Goal: Task Accomplishment & Management: Manage account settings

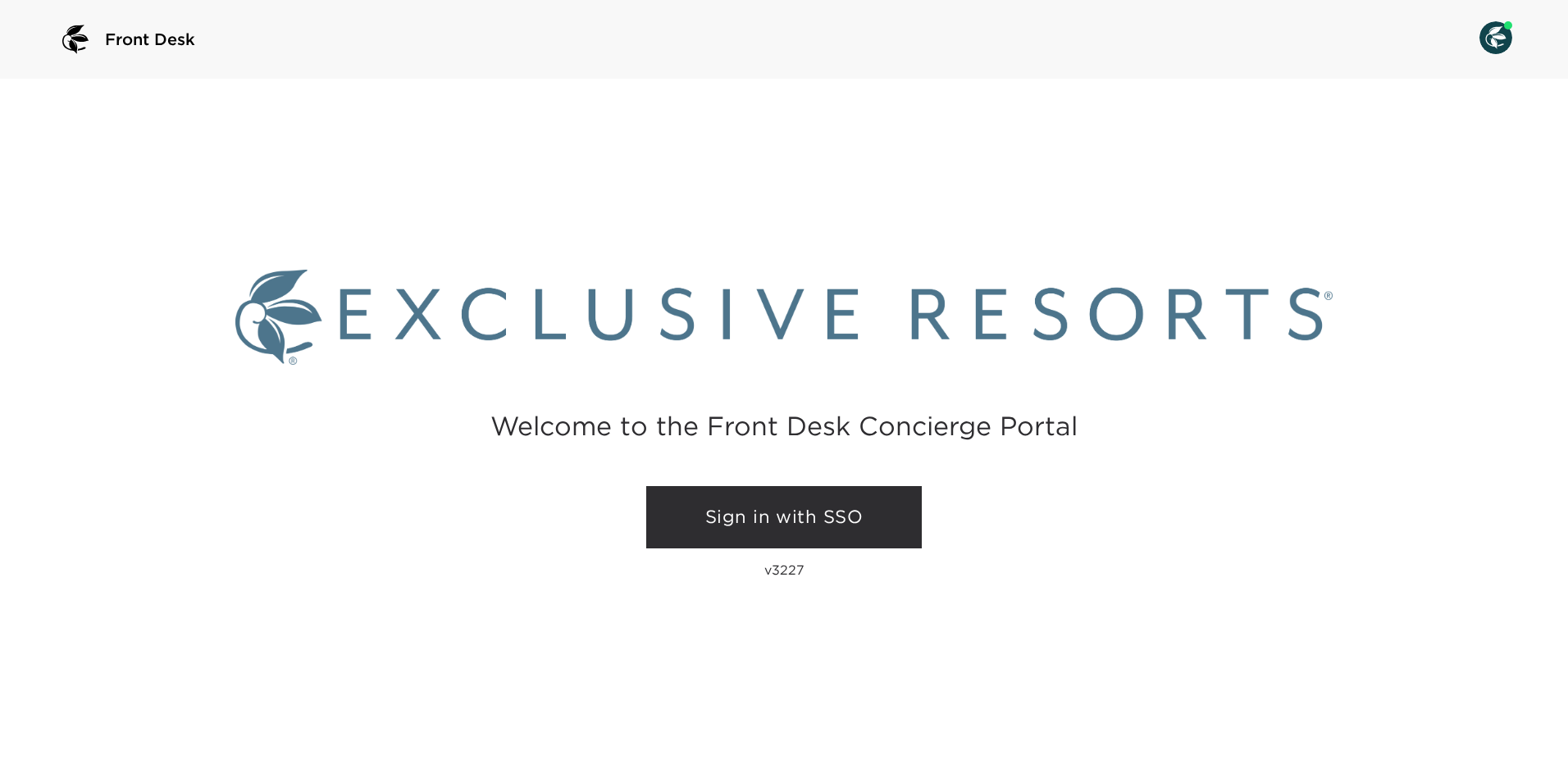
click at [799, 519] on link "Sign in with SSO" at bounding box center [784, 517] width 275 height 62
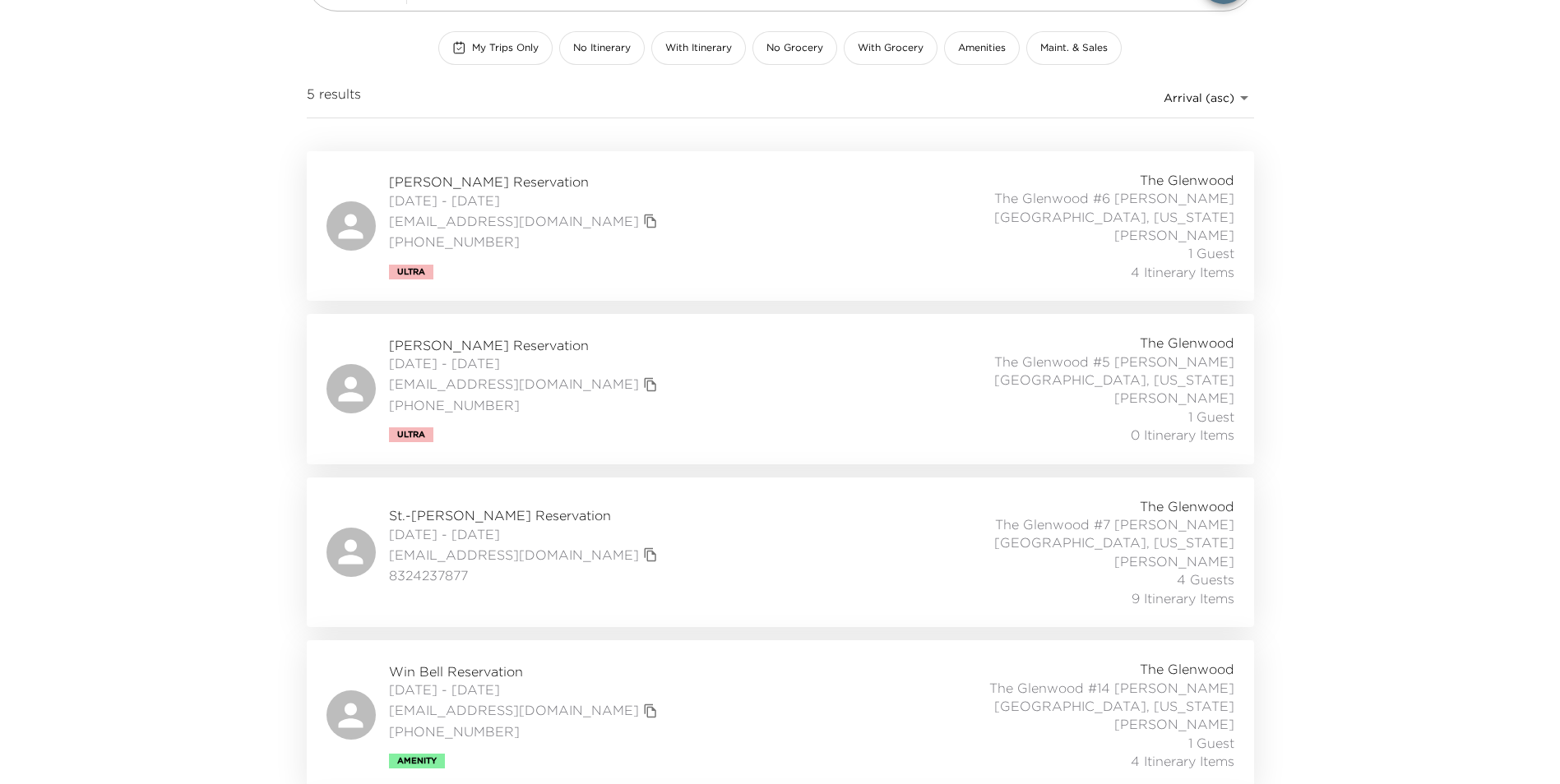
scroll to position [247, 0]
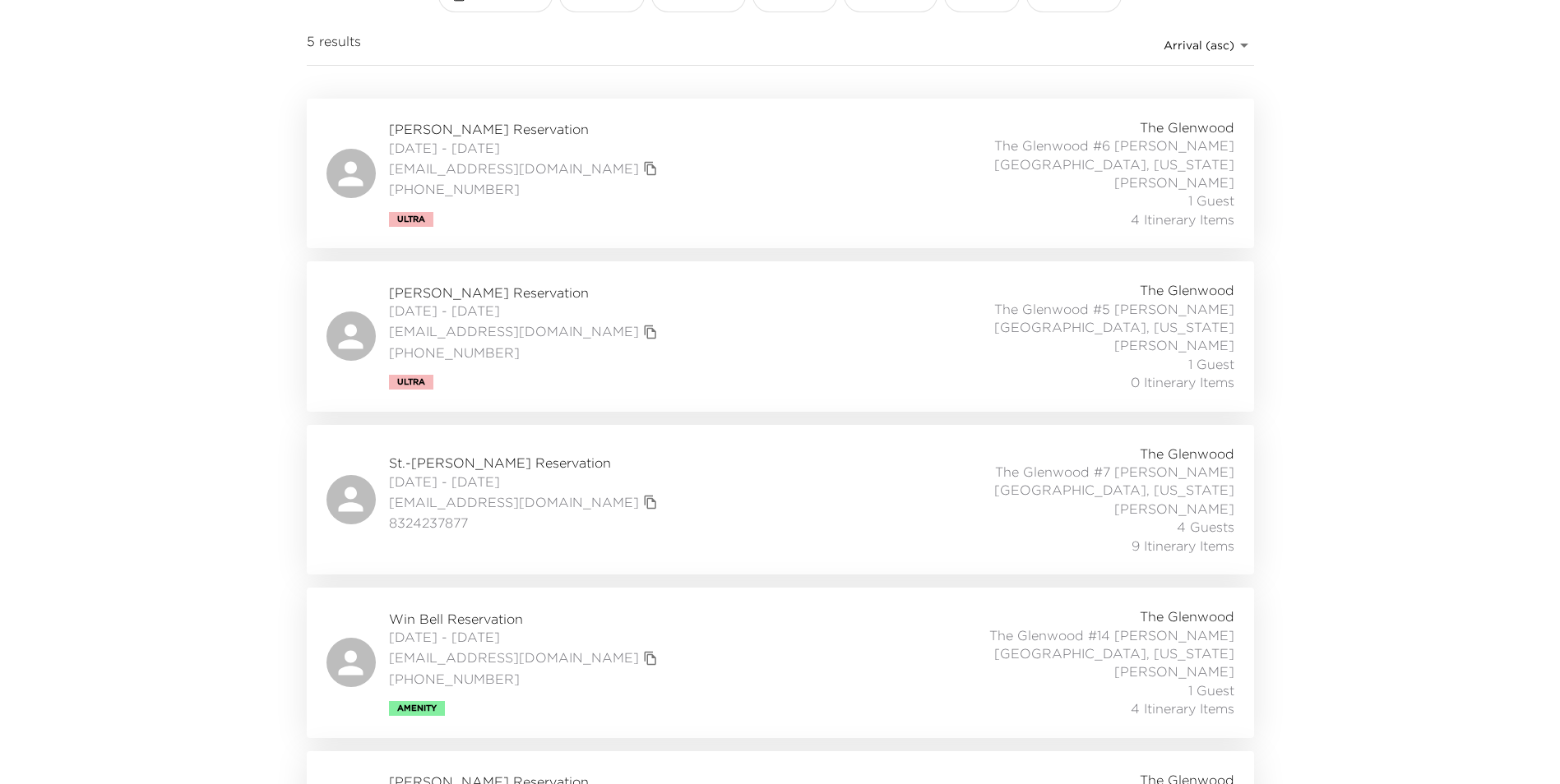
click at [493, 663] on div "Win Bell Reservation [DATE] - [DATE] [EMAIL_ADDRESS][DOMAIN_NAME] [PHONE_NUMBER…" at bounding box center [525, 663] width 273 height 106
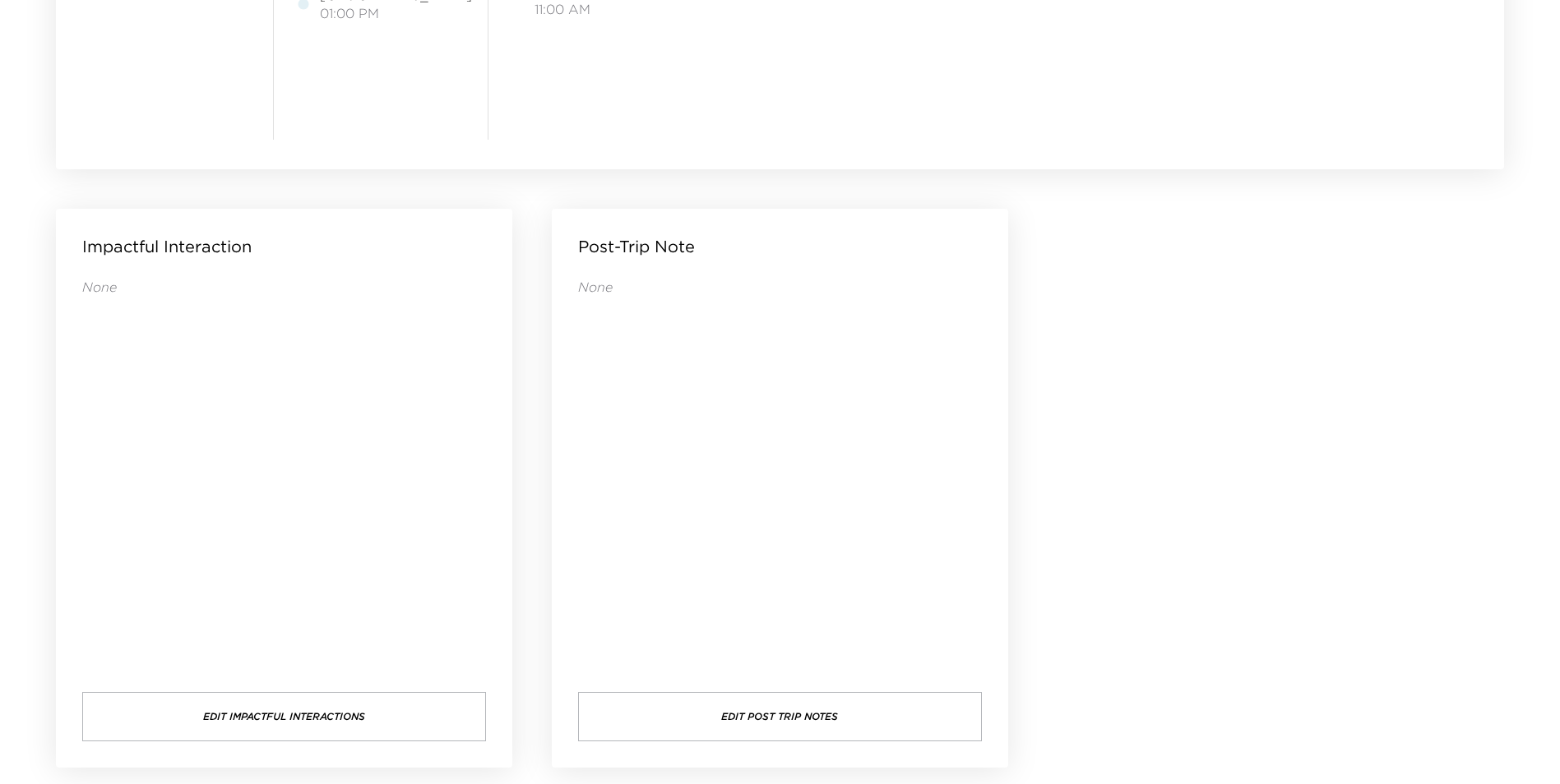
scroll to position [1576, 0]
click at [781, 708] on button "Edit Post Trip Notes" at bounding box center [780, 714] width 403 height 49
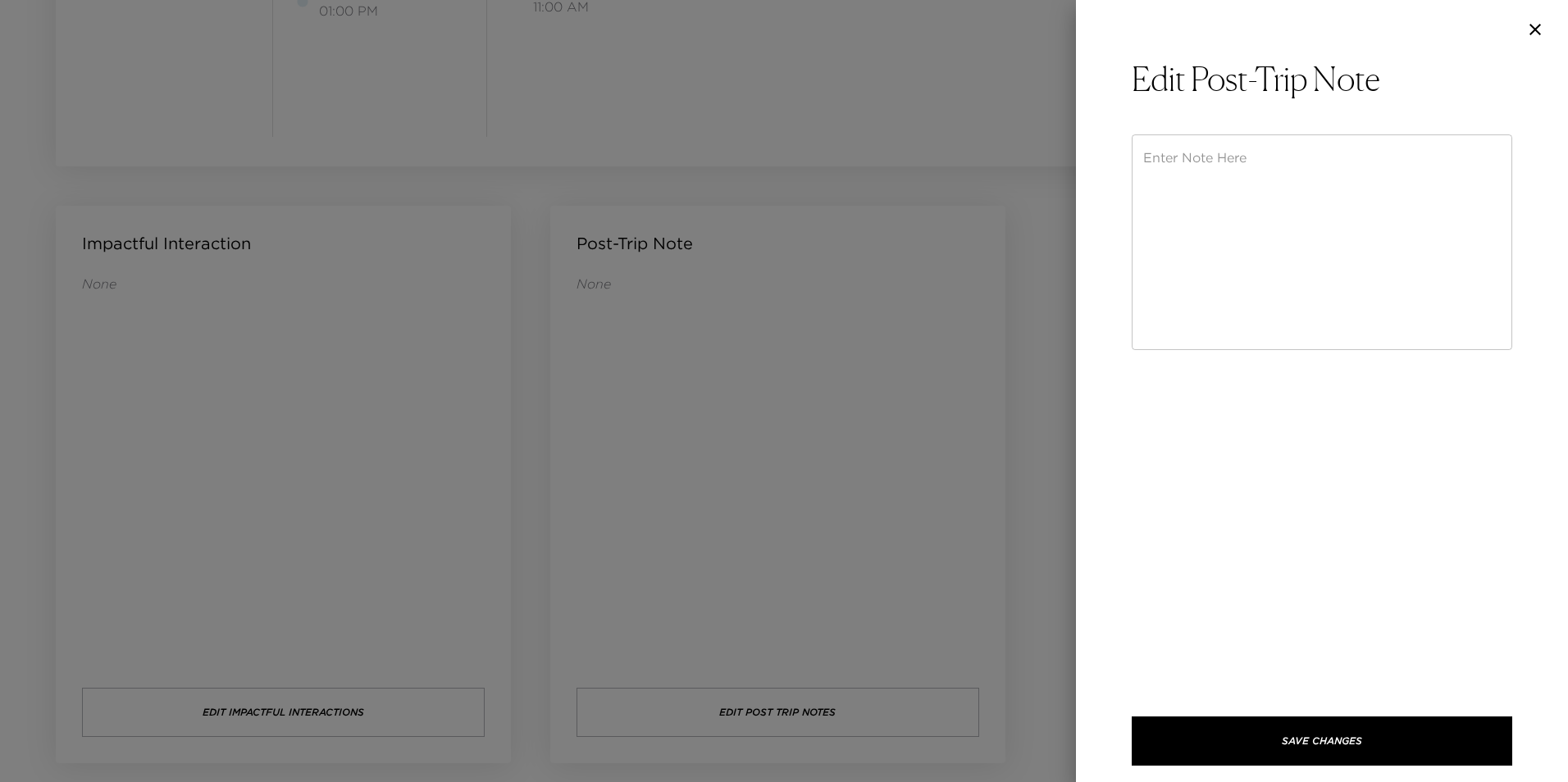
click at [1226, 155] on textarea at bounding box center [1321, 243] width 357 height 188
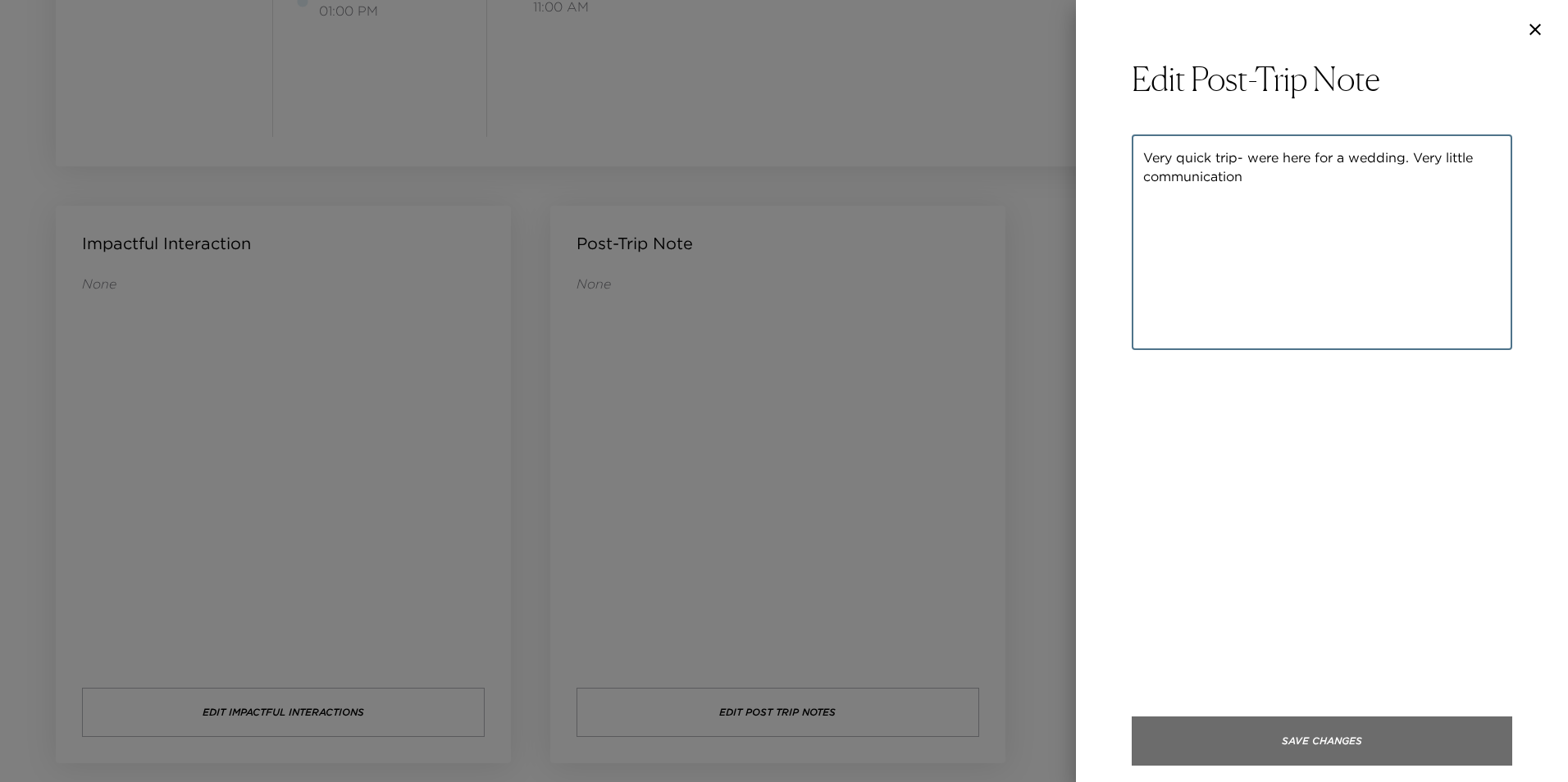
type textarea "Very quick trip- were here for a wedding. Very little communication"
click at [1331, 733] on button "Save Changes" at bounding box center [1322, 741] width 381 height 49
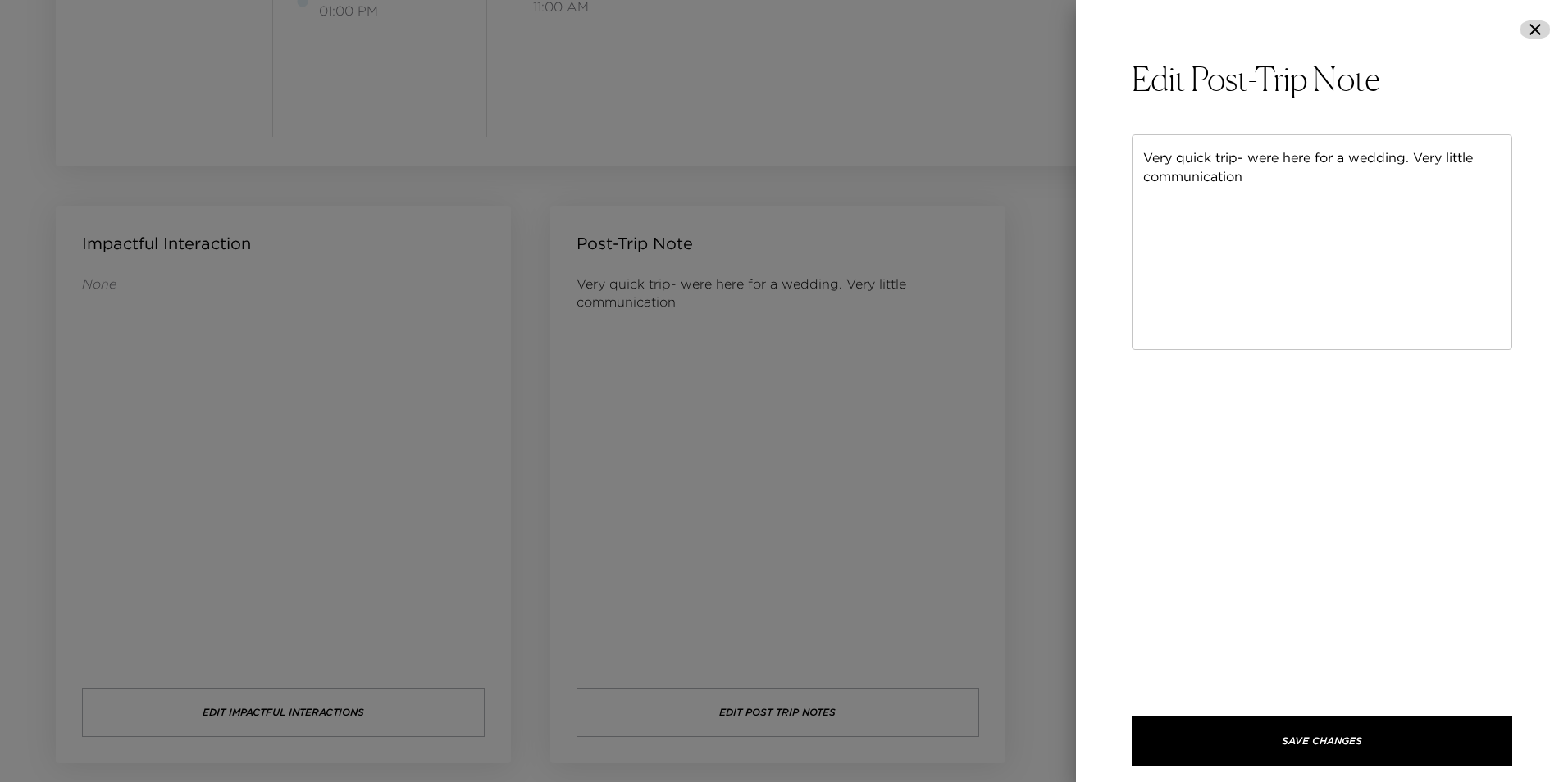
click at [1537, 26] on icon "button" at bounding box center [1535, 29] width 20 height 20
